Goal: Task Accomplishment & Management: Manage account settings

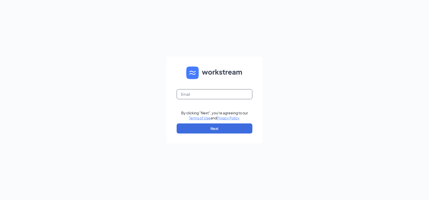
click at [203, 95] on input "text" at bounding box center [214, 94] width 76 height 10
type input "kori.miller@runza.com"
click at [199, 128] on button "Next" at bounding box center [214, 129] width 76 height 10
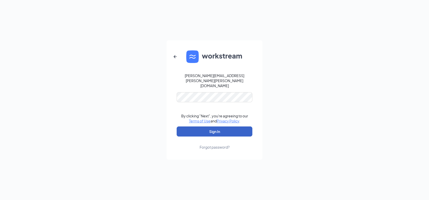
click at [190, 127] on button "Sign In" at bounding box center [214, 132] width 76 height 10
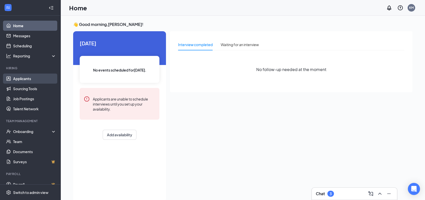
click at [25, 78] on link "Applicants" at bounding box center [34, 79] width 43 height 10
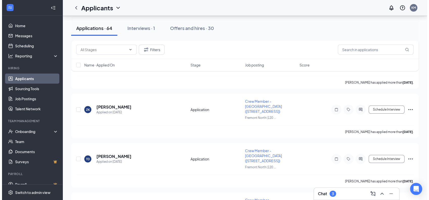
scroll to position [227, 0]
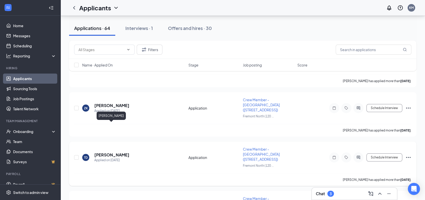
click at [124, 152] on h5 "[PERSON_NAME]" at bounding box center [111, 155] width 35 height 6
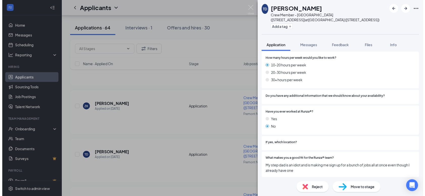
scroll to position [314, 0]
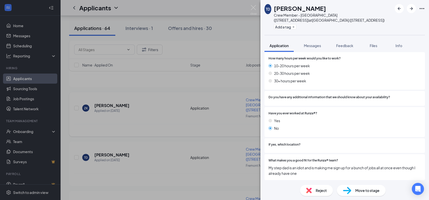
click at [186, 92] on div "[PERSON_NAME] Crew Member - [GEOGRAPHIC_DATA] ([STREET_ADDRESS]) at [GEOGRAPHIC…" at bounding box center [214, 100] width 429 height 200
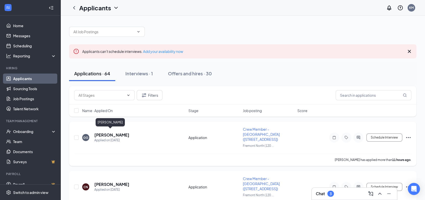
click at [109, 132] on h5 "[PERSON_NAME]" at bounding box center [111, 135] width 35 height 6
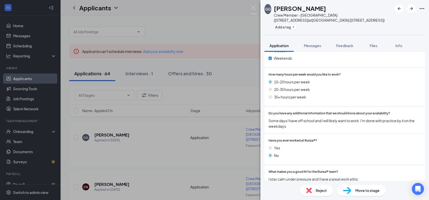
scroll to position [299, 0]
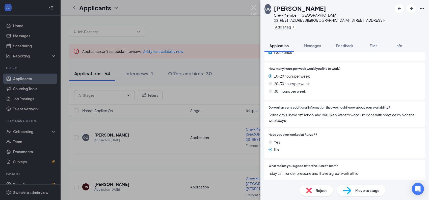
click at [369, 189] on span "Move to stage" at bounding box center [367, 191] width 24 height 6
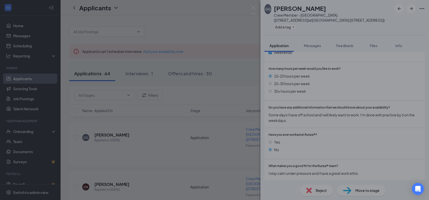
scroll to position [296, 0]
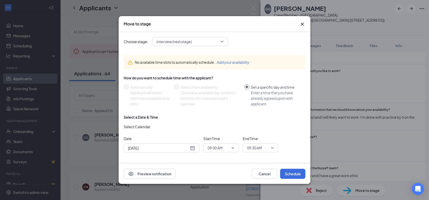
click at [192, 147] on div "[DATE]" at bounding box center [161, 148] width 67 height 6
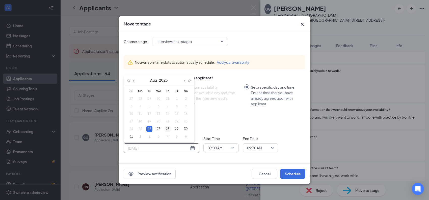
type input "[DATE]"
click at [167, 129] on div "28" at bounding box center [167, 129] width 6 height 6
click at [232, 148] on span "09:00 AM" at bounding box center [220, 148] width 27 height 8
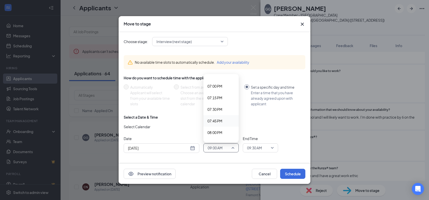
scroll to position [869, 0]
click at [223, 95] on span "07:00 PM" at bounding box center [220, 95] width 27 height 6
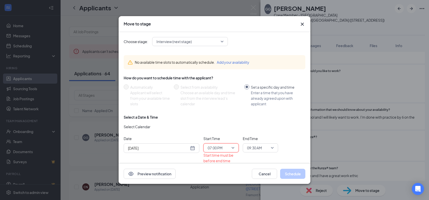
click at [259, 149] on span "09:30 AM" at bounding box center [254, 148] width 15 height 8
click at [251, 104] on span "07:45 PM" at bounding box center [254, 107] width 15 height 6
click at [261, 148] on span "07:45 PM" at bounding box center [254, 148] width 15 height 8
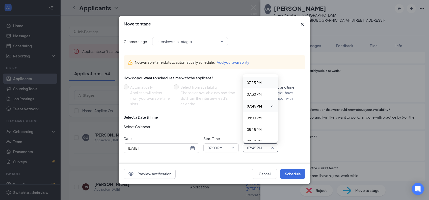
click at [258, 82] on span "07:15 PM" at bounding box center [254, 83] width 15 height 6
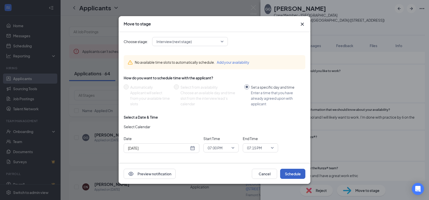
click at [290, 173] on button "Schedule" at bounding box center [292, 174] width 25 height 10
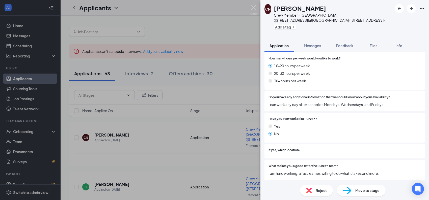
scroll to position [334, 0]
click at [310, 190] on img at bounding box center [309, 191] width 6 height 6
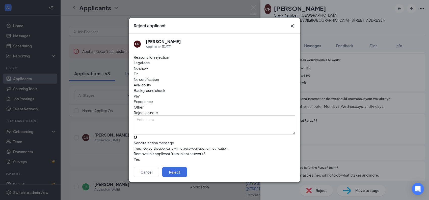
click at [136, 136] on input "Send rejection message If unchecked, the applicant will not receive a rejection…" at bounding box center [135, 137] width 3 height 3
checkbox input "true"
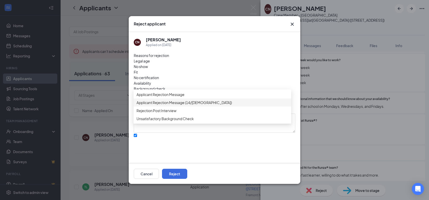
click at [173, 105] on span "Applicant Rejection Message (14/[DEMOGRAPHIC_DATA])" at bounding box center [183, 103] width 95 height 6
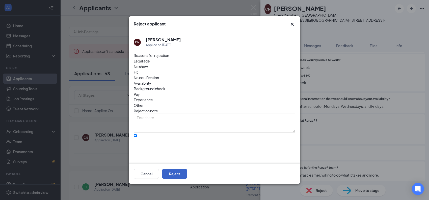
click at [187, 176] on button "Reject" at bounding box center [174, 174] width 25 height 10
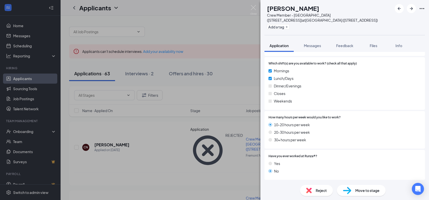
scroll to position [203, 0]
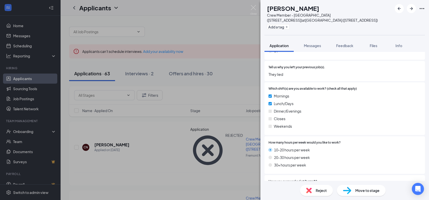
click at [322, 190] on span "Reject" at bounding box center [320, 191] width 11 height 6
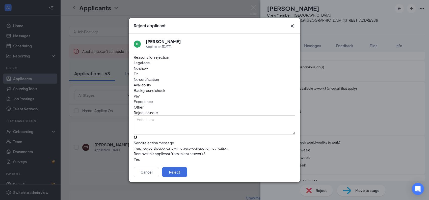
click at [135, 136] on input "Send rejection message If unchecked, the applicant will not receive a rejection…" at bounding box center [135, 137] width 3 height 3
checkbox input "true"
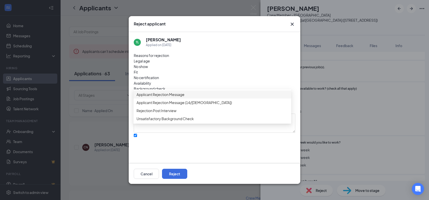
click at [160, 97] on span "Applicant Rejection Message" at bounding box center [160, 95] width 48 height 6
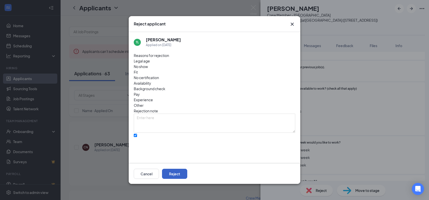
click at [187, 172] on button "Reject" at bounding box center [174, 174] width 25 height 10
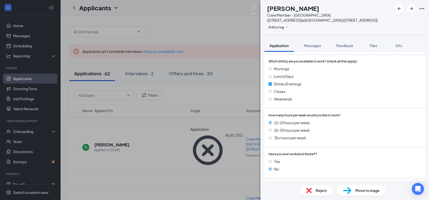
scroll to position [266, 0]
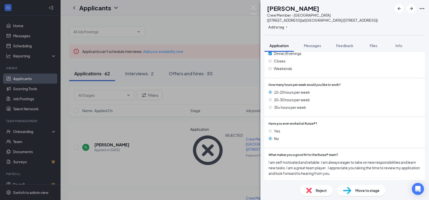
click at [362, 186] on div "Move to stage" at bounding box center [361, 190] width 49 height 11
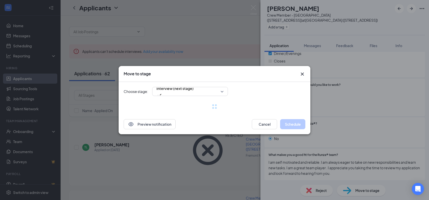
scroll to position [265, 0]
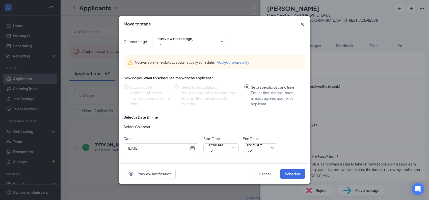
click at [194, 149] on div "[DATE]" at bounding box center [161, 148] width 67 height 6
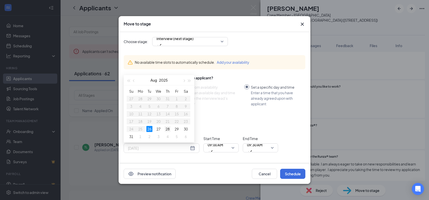
type input "[DATE]"
click at [165, 129] on div "28" at bounding box center [167, 129] width 6 height 6
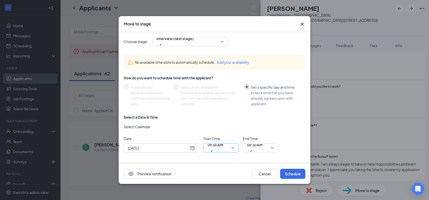
click at [233, 149] on span "09:00 AM" at bounding box center [220, 148] width 27 height 8
click at [249, 148] on span "09:30 AM" at bounding box center [254, 145] width 15 height 8
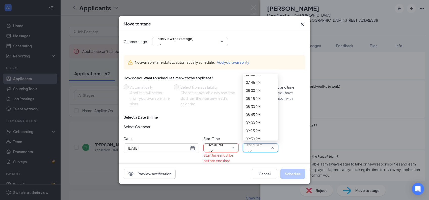
scroll to position [665, 0]
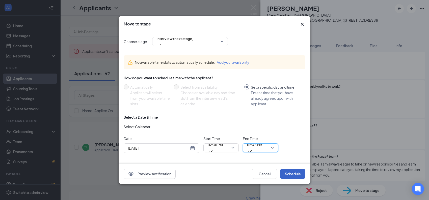
click at [289, 172] on button "Schedule" at bounding box center [292, 174] width 25 height 10
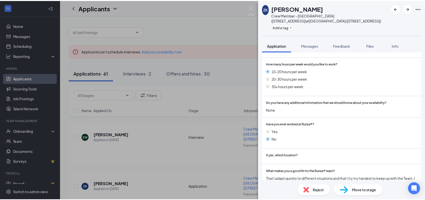
scroll to position [325, 0]
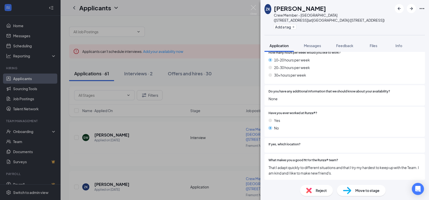
click at [204, 112] on div "ZK [PERSON_NAME] Crew Member - [GEOGRAPHIC_DATA] ([STREET_ADDRESS]) at [GEOGRAP…" at bounding box center [214, 100] width 429 height 200
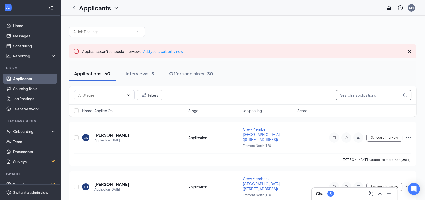
click at [374, 95] on input "text" at bounding box center [374, 95] width 76 height 10
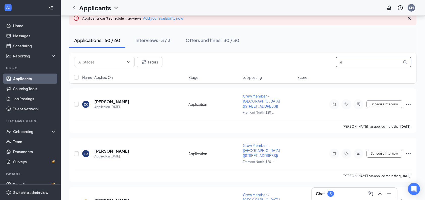
scroll to position [76, 0]
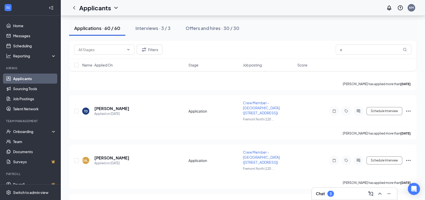
click at [330, 194] on div "3" at bounding box center [330, 194] width 2 height 4
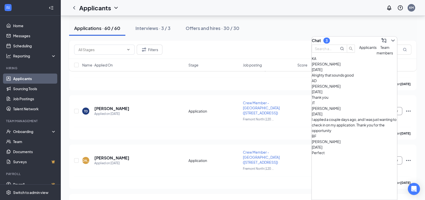
click at [349, 117] on div "I applied a couple days ago, and I was just wanting to check in on my applicati…" at bounding box center [354, 125] width 85 height 17
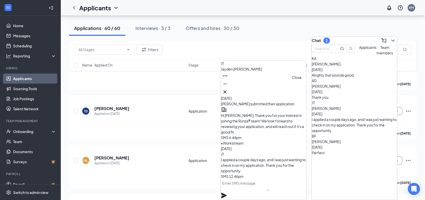
click at [228, 89] on icon "Cross" at bounding box center [225, 92] width 6 height 6
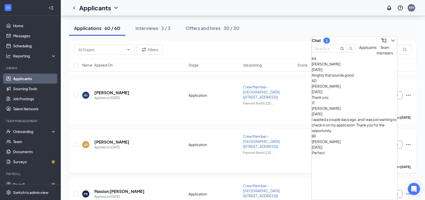
scroll to position [413, 0]
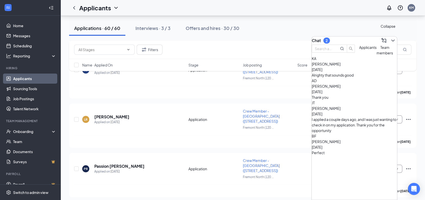
click at [390, 38] on icon "ChevronDown" at bounding box center [393, 41] width 6 height 6
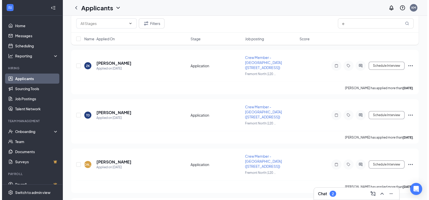
scroll to position [10, 0]
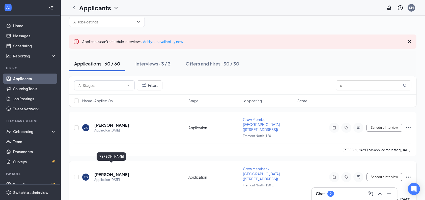
click at [115, 172] on h5 "[PERSON_NAME]" at bounding box center [111, 175] width 35 height 6
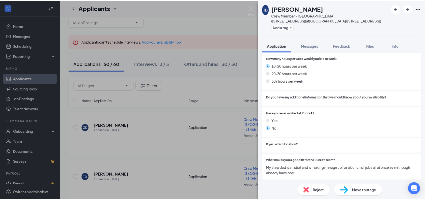
scroll to position [314, 0]
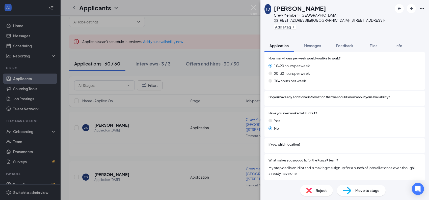
drag, startPoint x: 183, startPoint y: 146, endPoint x: 180, endPoint y: 143, distance: 4.3
click at [182, 145] on div "[PERSON_NAME] Crew Member - [GEOGRAPHIC_DATA] ([STREET_ADDRESS]) at [GEOGRAPHIC…" at bounding box center [214, 100] width 429 height 200
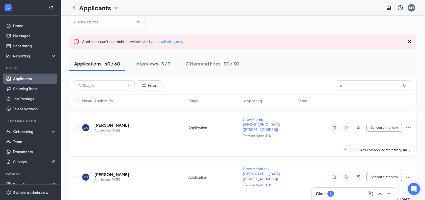
scroll to position [85, 0]
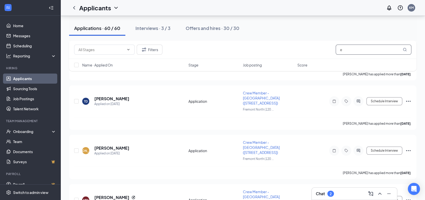
drag, startPoint x: 367, startPoint y: 53, endPoint x: 364, endPoint y: 51, distance: 3.5
click at [365, 51] on input "e" at bounding box center [374, 50] width 76 height 10
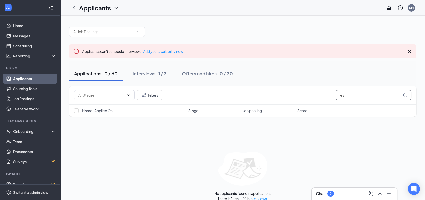
type input "e"
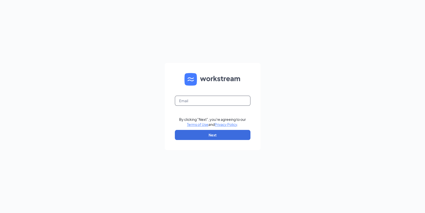
click at [199, 99] on input "text" at bounding box center [213, 101] width 76 height 10
type input "kori.miller@runza.com"
click at [206, 136] on button "Next" at bounding box center [213, 135] width 76 height 10
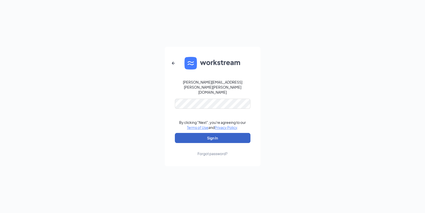
click at [189, 133] on button "Sign In" at bounding box center [213, 138] width 76 height 10
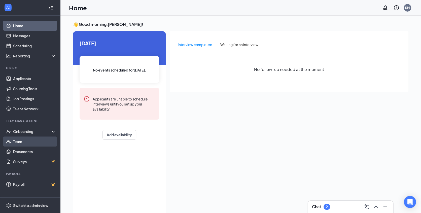
click at [29, 140] on link "Team" at bounding box center [34, 142] width 43 height 10
